Goal: Information Seeking & Learning: Learn about a topic

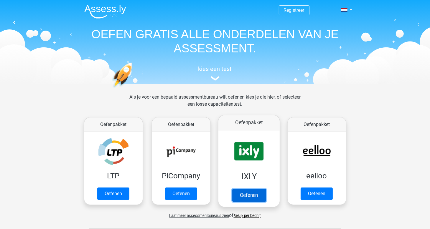
click at [251, 195] on link "Oefenen" at bounding box center [249, 195] width 34 height 13
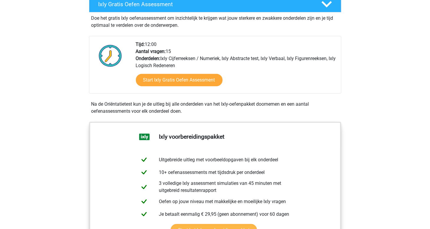
scroll to position [29, 0]
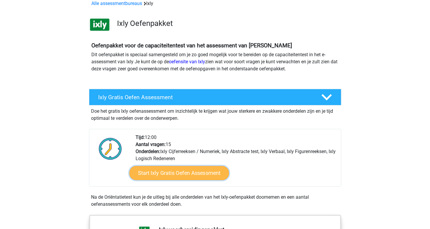
click at [187, 174] on link "Start Ixly Gratis Oefen Assessment" at bounding box center [179, 173] width 100 height 14
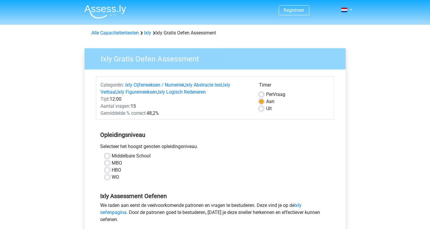
click at [116, 179] on label "WO" at bounding box center [115, 177] width 7 height 7
click at [110, 179] on input "WO" at bounding box center [107, 177] width 5 height 6
radio input "true"
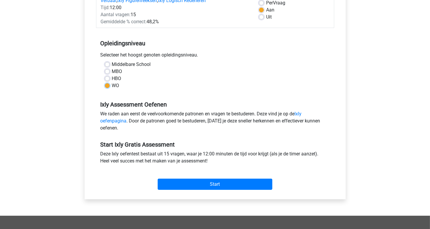
scroll to position [118, 0]
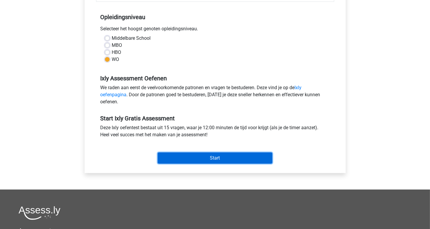
click at [200, 160] on input "Start" at bounding box center [215, 158] width 115 height 11
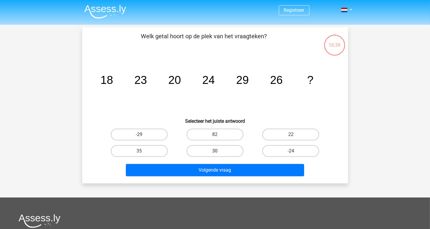
click at [224, 150] on label "30" at bounding box center [215, 151] width 57 height 12
click at [219, 151] on input "30" at bounding box center [217, 153] width 4 height 4
radio input "true"
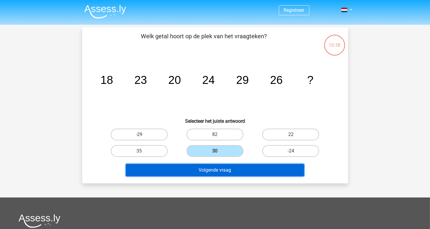
click at [252, 172] on button "Volgende vraag" at bounding box center [215, 170] width 178 height 12
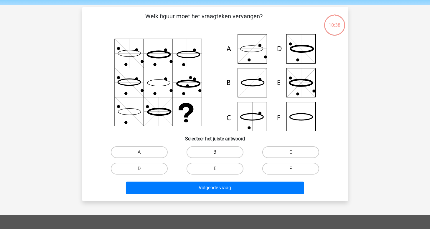
scroll to position [27, 0]
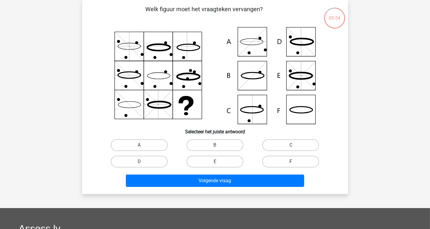
click at [298, 161] on label "F" at bounding box center [290, 162] width 57 height 12
click at [295, 162] on input "F" at bounding box center [293, 164] width 4 height 4
radio input "true"
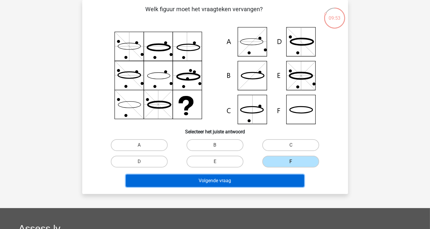
click at [277, 178] on button "Volgende vraag" at bounding box center [215, 181] width 178 height 12
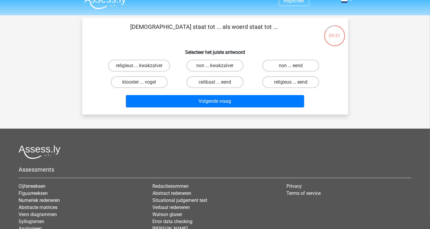
scroll to position [0, 0]
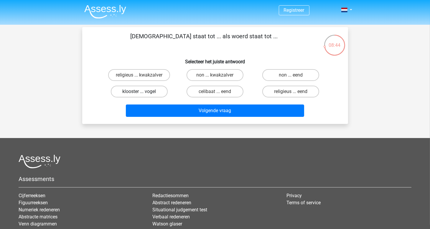
click at [146, 91] on label "klooster ... vogel" at bounding box center [139, 92] width 57 height 12
click at [143, 92] on input "klooster ... vogel" at bounding box center [141, 94] width 4 height 4
radio input "true"
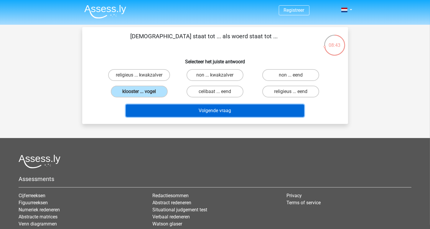
click at [237, 111] on button "Volgende vraag" at bounding box center [215, 111] width 178 height 12
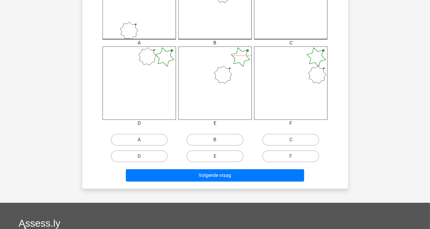
scroll to position [204, 0]
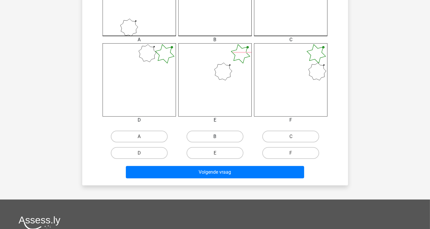
click at [220, 138] on label "B" at bounding box center [215, 137] width 57 height 12
click at [219, 138] on input "B" at bounding box center [217, 139] width 4 height 4
radio input "true"
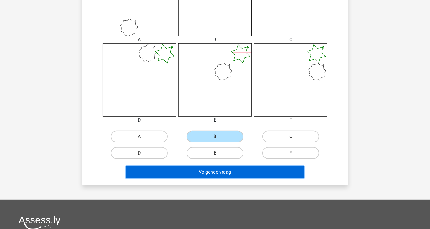
click at [240, 170] on button "Volgende vraag" at bounding box center [215, 172] width 178 height 12
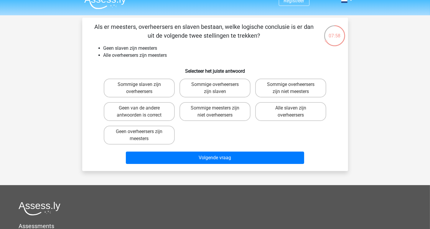
scroll to position [0, 0]
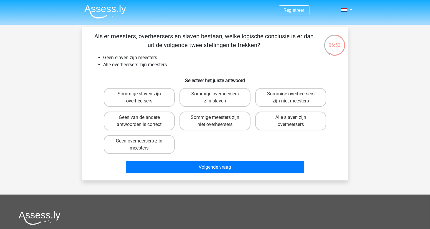
click at [144, 97] on label "Sommige slaven zijn overheersers" at bounding box center [139, 97] width 71 height 19
click at [143, 97] on input "Sommige slaven zijn overheersers" at bounding box center [141, 96] width 4 height 4
radio input "true"
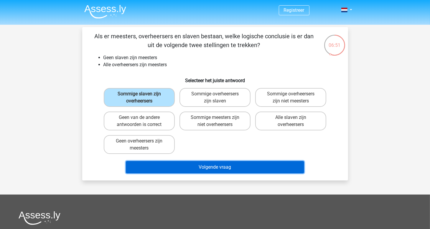
click at [236, 166] on button "Volgende vraag" at bounding box center [215, 167] width 178 height 12
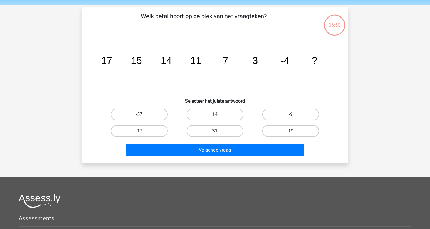
scroll to position [27, 0]
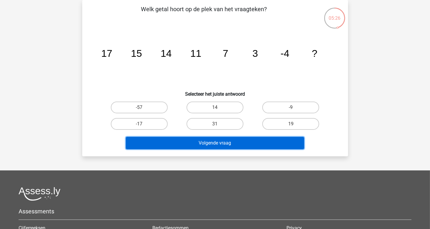
click at [243, 142] on button "Volgende vraag" at bounding box center [215, 143] width 178 height 12
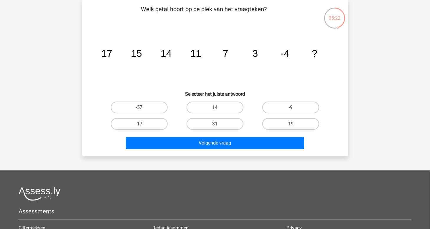
click at [283, 89] on h6 "Selecteer het juiste antwoord" at bounding box center [215, 92] width 247 height 10
click at [292, 104] on label "-9" at bounding box center [290, 108] width 57 height 12
click at [292, 108] on input "-9" at bounding box center [293, 110] width 4 height 4
radio input "true"
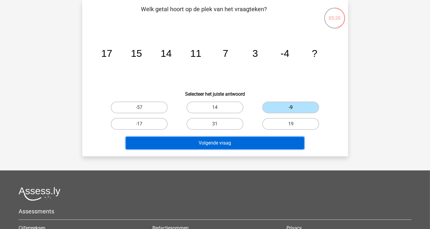
click at [235, 141] on button "Volgende vraag" at bounding box center [215, 143] width 178 height 12
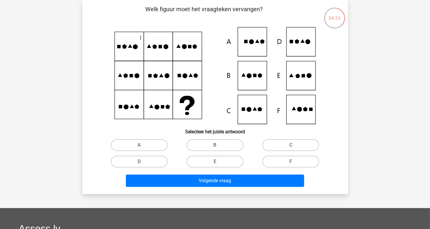
click at [301, 78] on icon at bounding box center [215, 75] width 238 height 97
click at [213, 163] on label "E" at bounding box center [215, 162] width 57 height 12
click at [215, 163] on input "E" at bounding box center [217, 164] width 4 height 4
radio input "true"
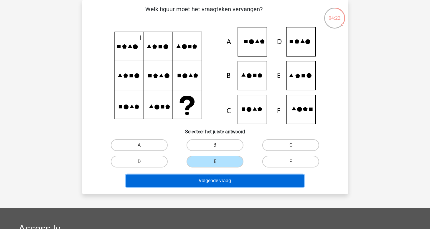
click at [228, 178] on button "Volgende vraag" at bounding box center [215, 181] width 178 height 12
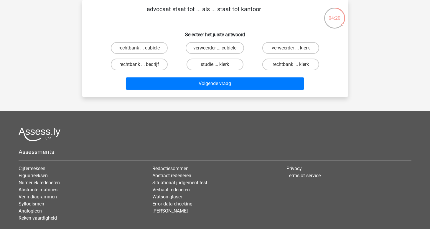
scroll to position [0, 0]
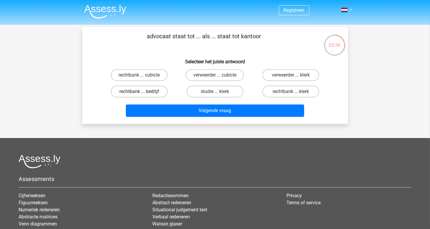
click at [144, 90] on label "rechtbank ... bedrijf" at bounding box center [139, 92] width 57 height 12
click at [143, 92] on input "rechtbank ... bedrijf" at bounding box center [141, 94] width 4 height 4
radio input "true"
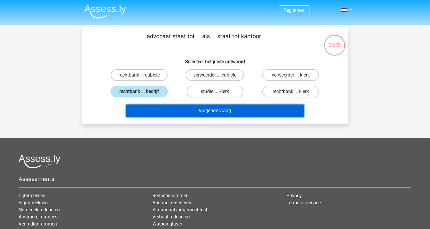
click at [224, 112] on button "Volgende vraag" at bounding box center [215, 111] width 178 height 12
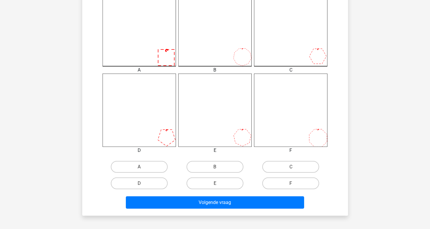
scroll to position [174, 0]
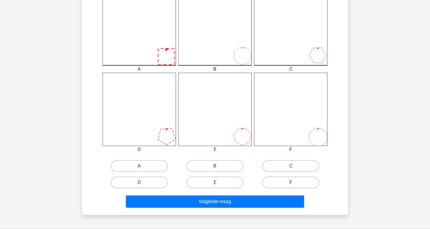
click at [298, 182] on label "F" at bounding box center [290, 183] width 57 height 12
click at [295, 183] on input "F" at bounding box center [293, 185] width 4 height 4
radio input "true"
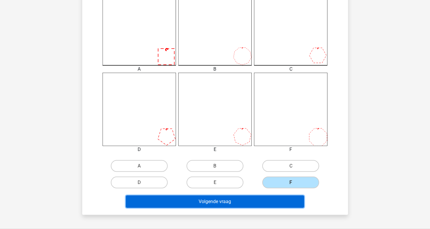
click at [271, 196] on button "Volgende vraag" at bounding box center [215, 202] width 178 height 12
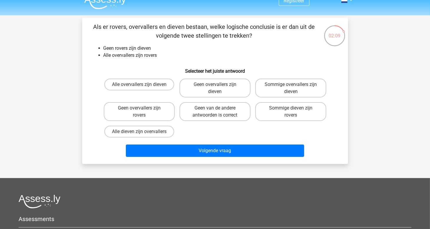
scroll to position [0, 0]
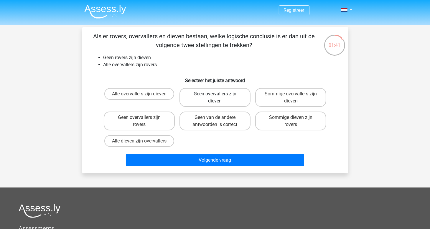
click at [209, 94] on label "Geen overvallers zijn dieven" at bounding box center [214, 97] width 71 height 19
click at [215, 94] on input "Geen overvallers zijn dieven" at bounding box center [217, 96] width 4 height 4
radio input "true"
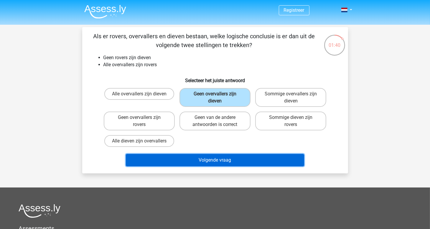
drag, startPoint x: 240, startPoint y: 160, endPoint x: 245, endPoint y: 161, distance: 4.8
click at [240, 160] on button "Volgende vraag" at bounding box center [215, 160] width 178 height 12
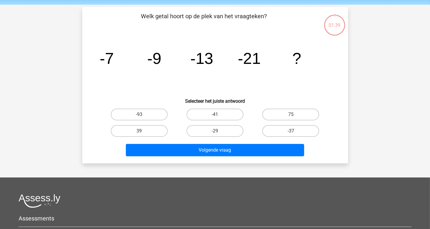
scroll to position [27, 0]
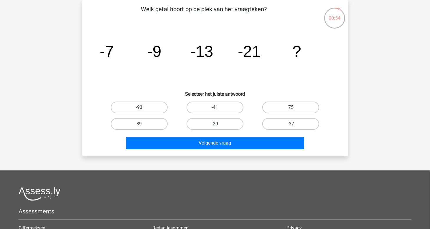
click at [225, 125] on label "-29" at bounding box center [215, 124] width 57 height 12
click at [219, 125] on input "-29" at bounding box center [217, 126] width 4 height 4
radio input "true"
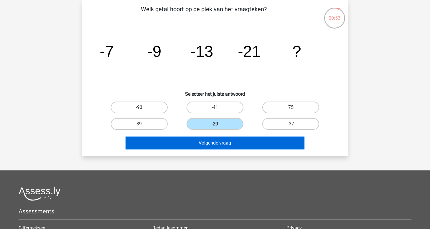
click at [235, 146] on button "Volgende vraag" at bounding box center [215, 143] width 178 height 12
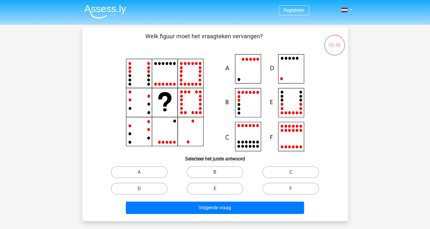
scroll to position [0, 0]
